Goal: Information Seeking & Learning: Learn about a topic

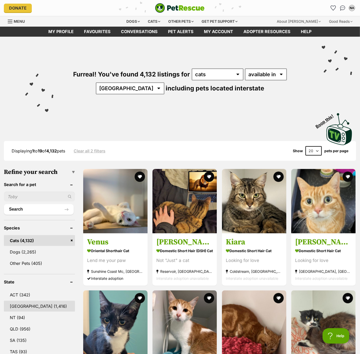
click at [20, 303] on link "NSW (1,416)" at bounding box center [39, 305] width 71 height 11
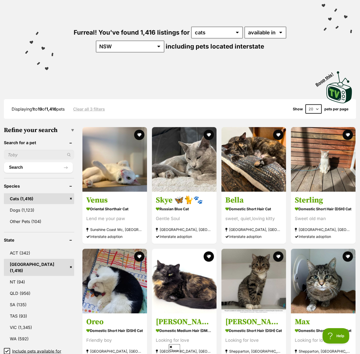
scroll to position [44, 0]
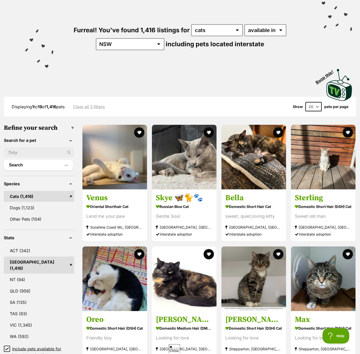
click at [7, 347] on icon at bounding box center [6, 348] width 3 height 2
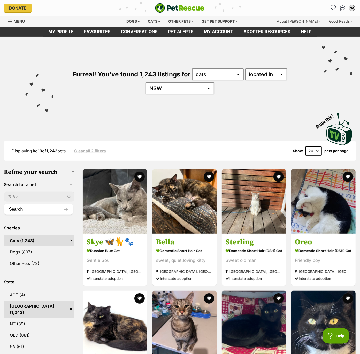
click at [310, 151] on select "20 40 60" at bounding box center [313, 150] width 16 height 9
select select "60"
click at [305, 146] on select "20 40 60" at bounding box center [313, 150] width 16 height 9
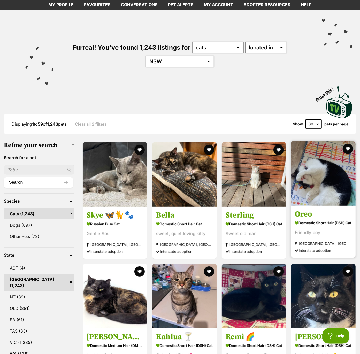
scroll to position [51, 0]
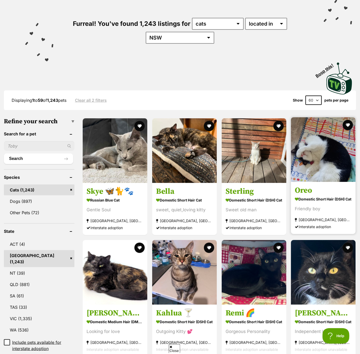
click at [322, 164] on img at bounding box center [323, 149] width 65 height 65
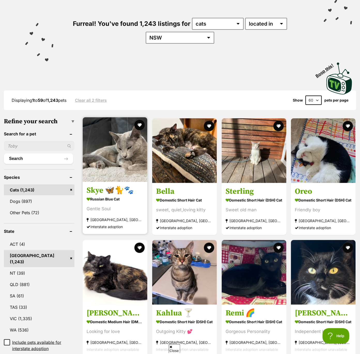
click at [101, 162] on img at bounding box center [115, 149] width 65 height 65
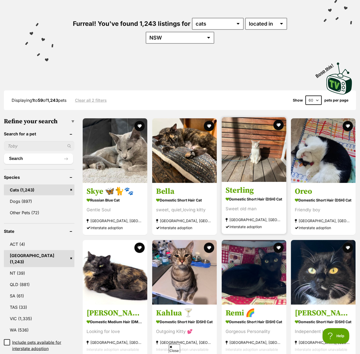
click at [252, 165] on img at bounding box center [253, 149] width 65 height 65
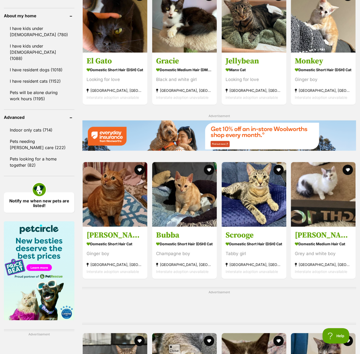
scroll to position [597, 0]
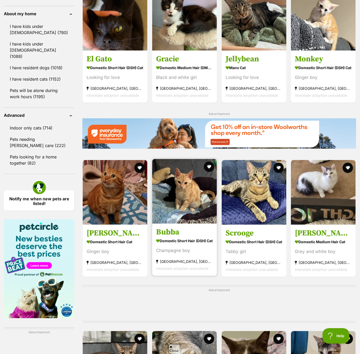
click at [182, 194] on img at bounding box center [184, 191] width 65 height 65
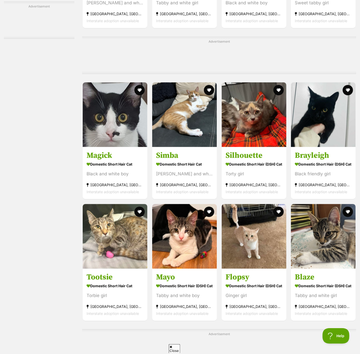
scroll to position [1310, 0]
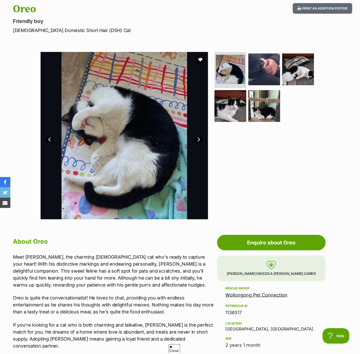
scroll to position [56, 0]
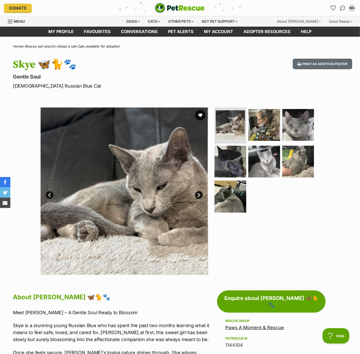
click at [197, 195] on link "Next" at bounding box center [199, 195] width 8 height 8
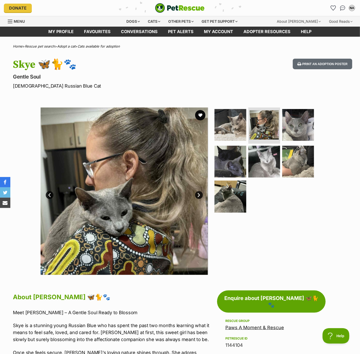
click at [197, 195] on link "Next" at bounding box center [199, 195] width 8 height 8
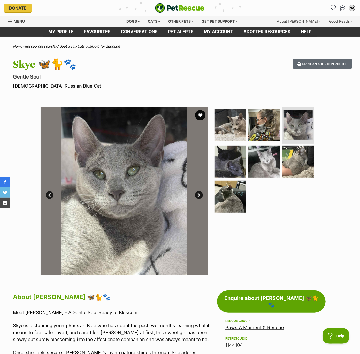
click at [197, 195] on link "Next" at bounding box center [199, 195] width 8 height 8
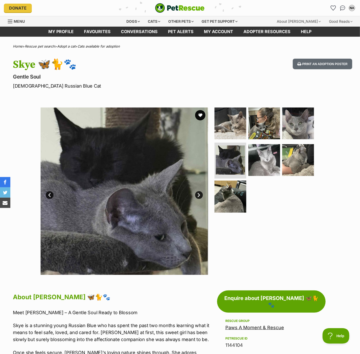
click at [197, 195] on link "Next" at bounding box center [199, 195] width 8 height 8
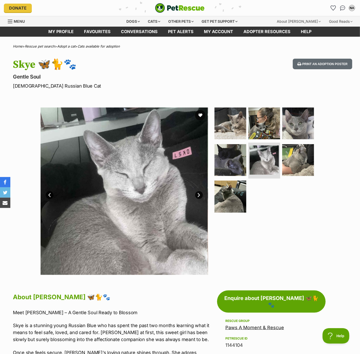
click at [197, 195] on link "Next" at bounding box center [199, 195] width 8 height 8
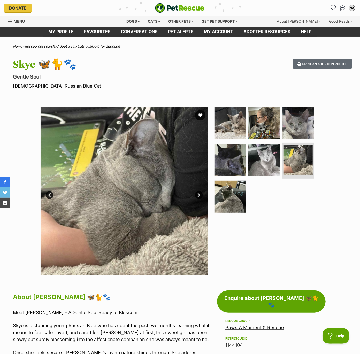
click at [197, 195] on link "Next" at bounding box center [199, 195] width 8 height 8
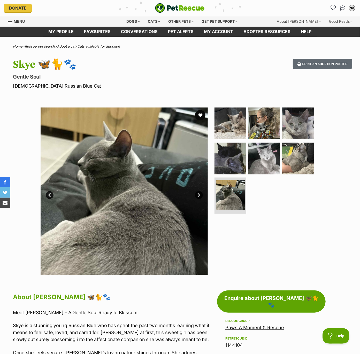
click at [197, 195] on link "Next" at bounding box center [199, 195] width 8 height 8
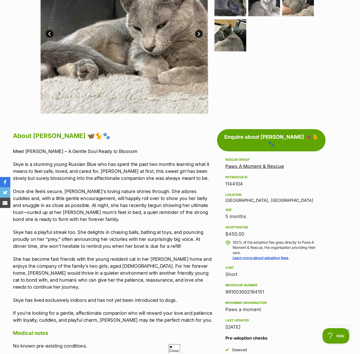
scroll to position [163, 0]
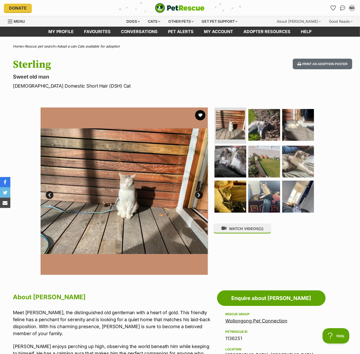
click at [198, 195] on link "Next" at bounding box center [199, 195] width 8 height 8
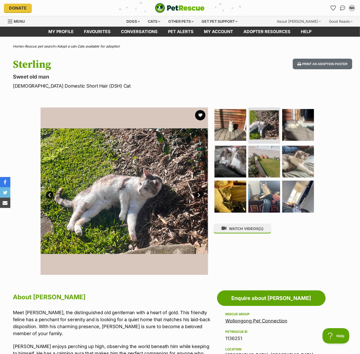
click at [199, 195] on link "Next" at bounding box center [199, 195] width 8 height 8
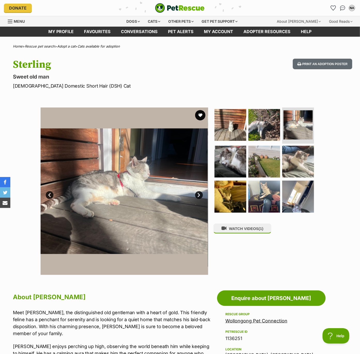
click at [199, 195] on link "Next" at bounding box center [199, 195] width 8 height 8
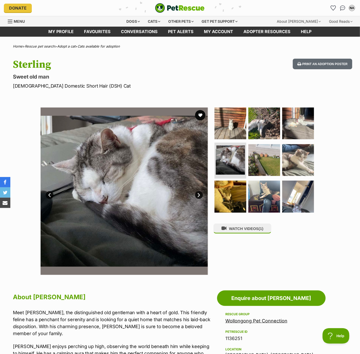
click at [199, 195] on link "Next" at bounding box center [199, 195] width 8 height 8
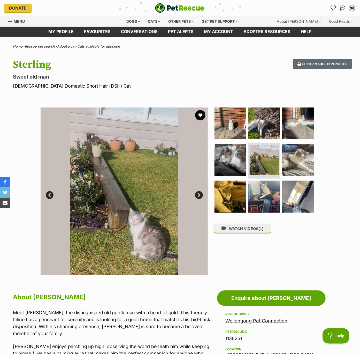
click at [199, 195] on link "Next" at bounding box center [199, 195] width 8 height 8
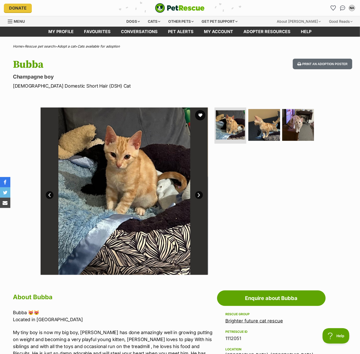
click at [198, 195] on link "Next" at bounding box center [199, 195] width 8 height 8
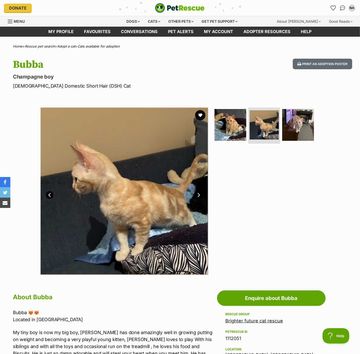
click at [198, 195] on link "Next" at bounding box center [199, 195] width 8 height 8
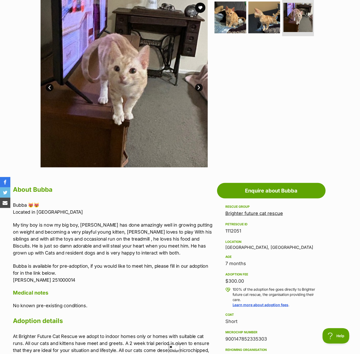
scroll to position [121, 0]
